Goal: Information Seeking & Learning: Compare options

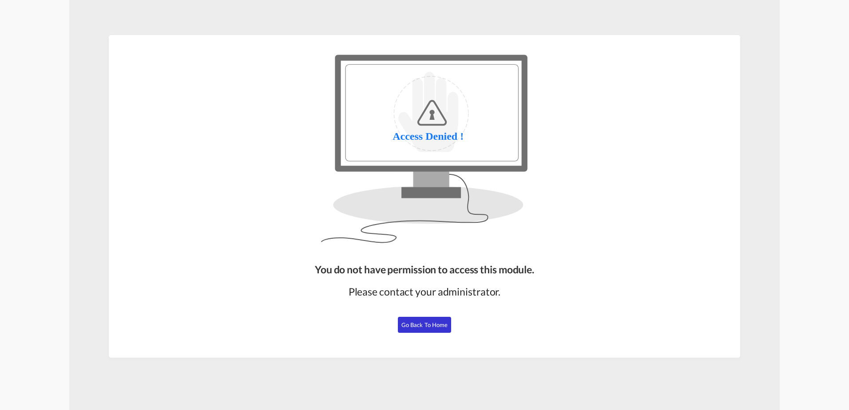
click at [448, 329] on button "Go Back to Home" at bounding box center [424, 325] width 53 height 16
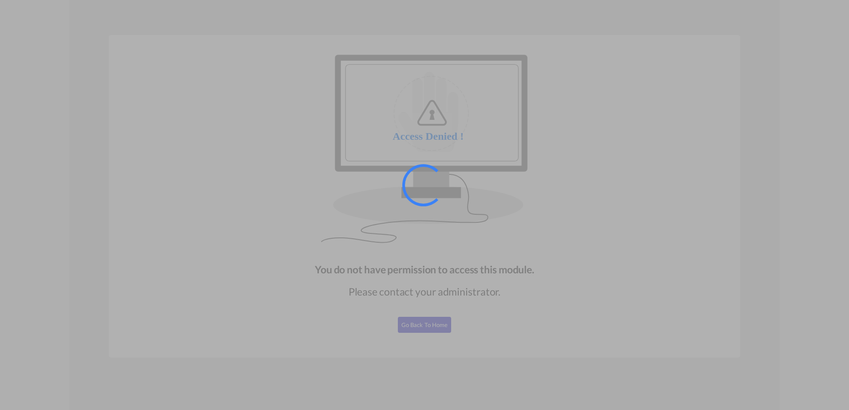
click at [519, 312] on div at bounding box center [424, 205] width 849 height 410
click at [445, 322] on div at bounding box center [424, 205] width 849 height 410
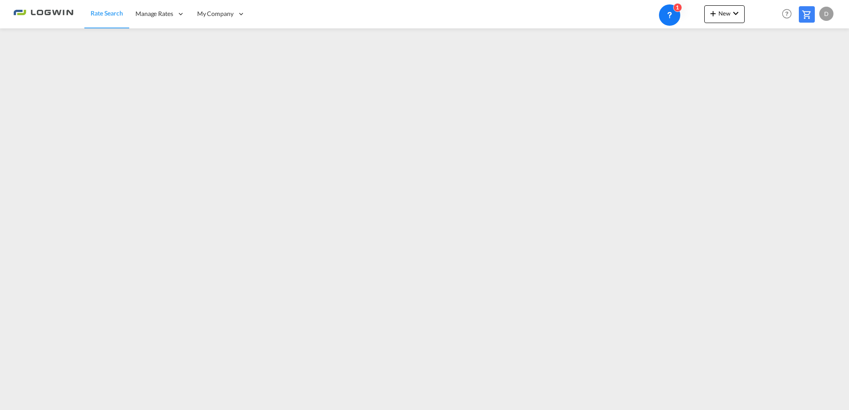
click at [57, 5] on img at bounding box center [43, 14] width 60 height 20
click at [54, 9] on img at bounding box center [43, 14] width 60 height 20
click at [53, 10] on img at bounding box center [43, 14] width 60 height 20
click at [68, 14] on img at bounding box center [43, 14] width 60 height 20
click at [117, 12] on span "Rate Search" at bounding box center [107, 13] width 32 height 8
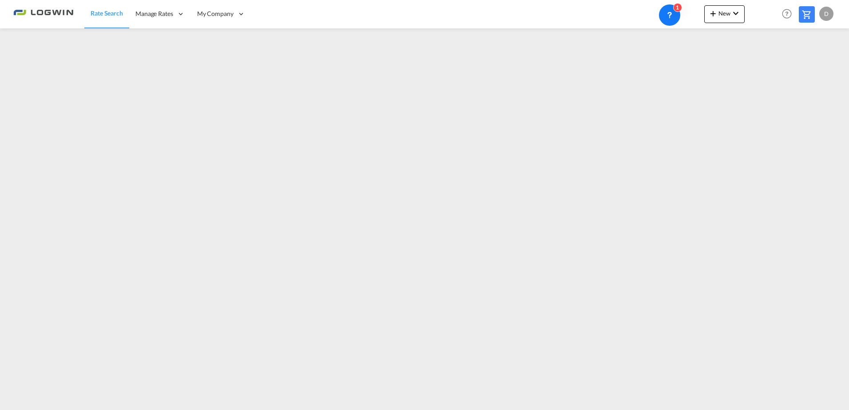
drag, startPoint x: 117, startPoint y: 19, endPoint x: 275, endPoint y: 21, distance: 158.1
click at [117, 19] on link "Rate Search" at bounding box center [106, 14] width 45 height 29
